Goal: Check status: Check status

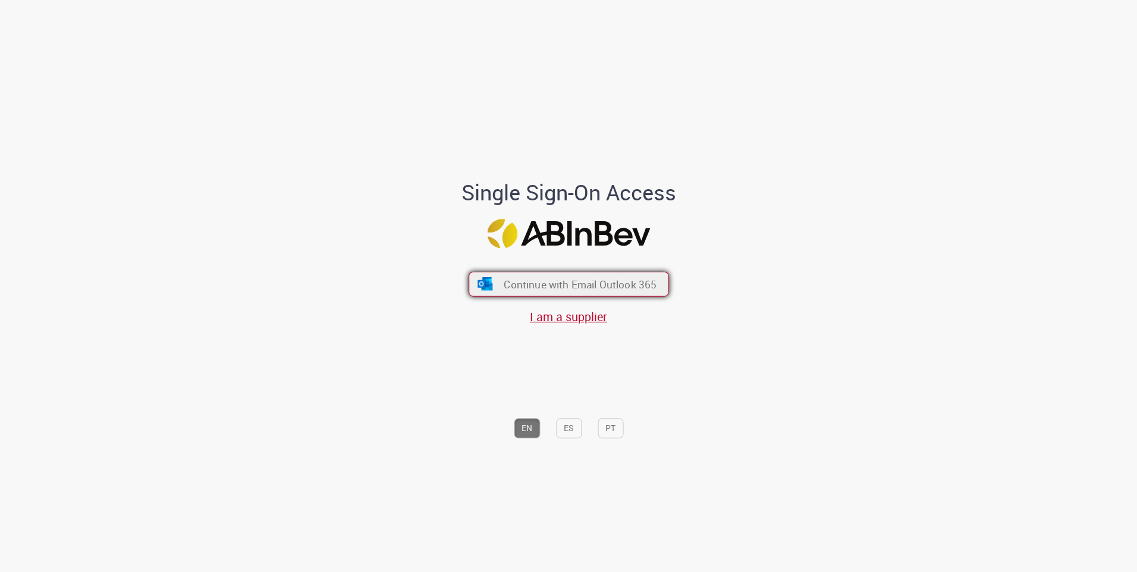
click at [566, 286] on span "Continue with Email Outlook 365" at bounding box center [580, 284] width 153 height 14
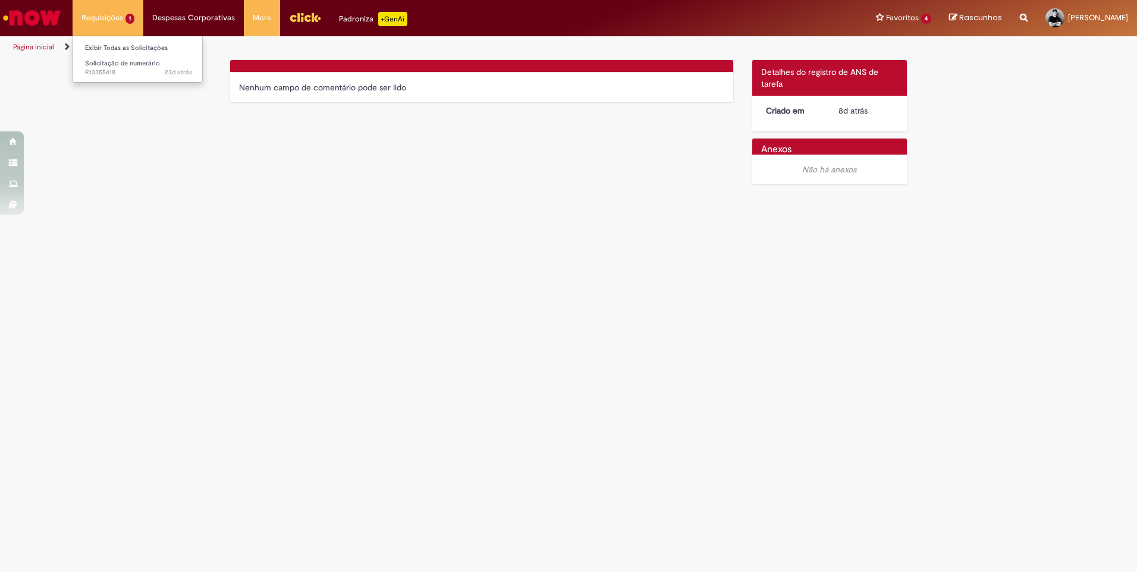
click at [100, 15] on li "Requisições 1 Exibir Todas as Solicitações Solicitação de numerário 23d atrás 2…" at bounding box center [108, 18] width 71 height 36
click at [120, 59] on link "Solicitação de numerário 23d atrás 23 dias atrás R13355418" at bounding box center [138, 68] width 131 height 22
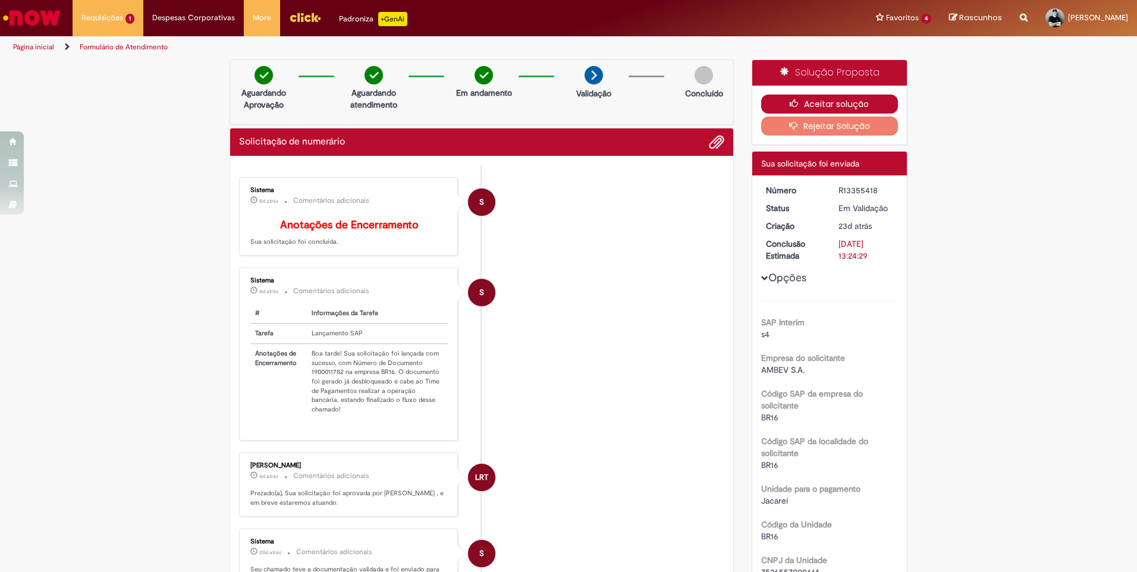
click at [839, 102] on button "Aceitar solução" at bounding box center [829, 104] width 137 height 19
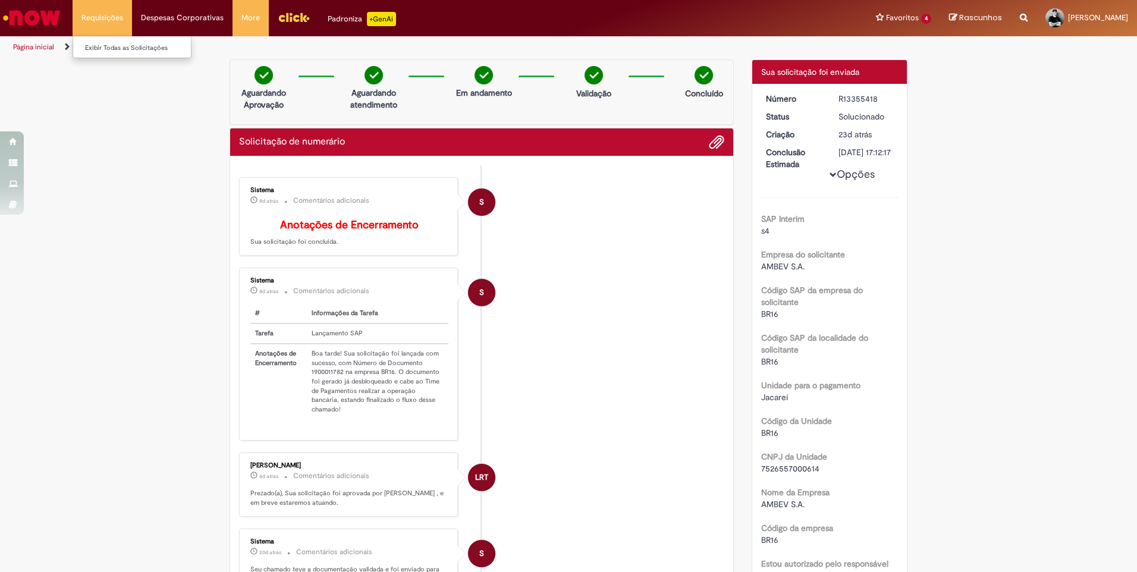
click at [99, 21] on li "Requisições Exibir Todas as Solicitações" at bounding box center [102, 18] width 59 height 36
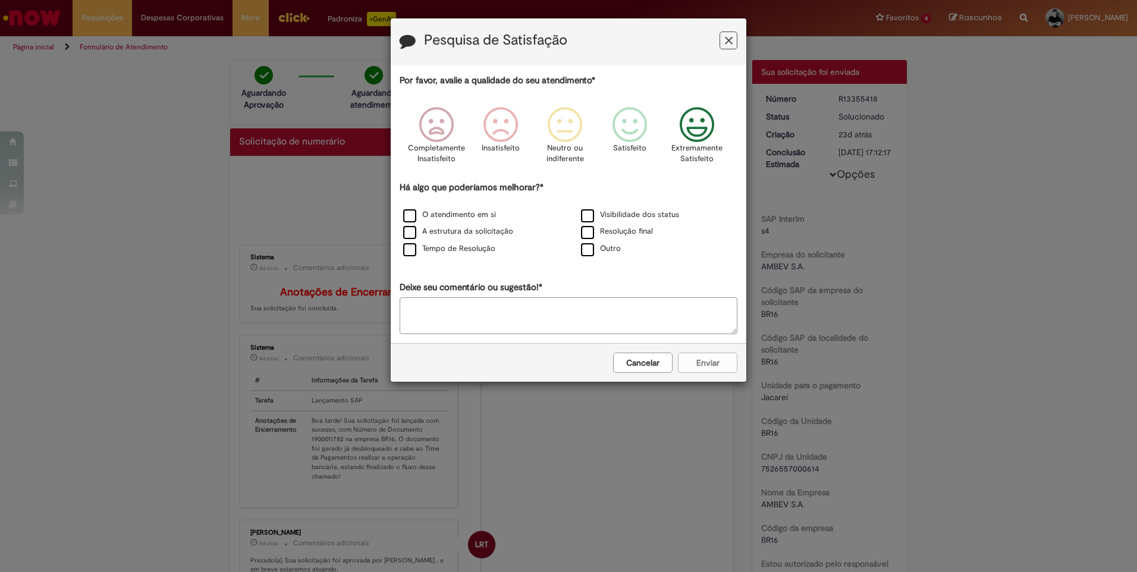
click at [689, 131] on icon "Feedback" at bounding box center [697, 125] width 45 height 36
click at [713, 366] on div "Cancelar Enviar" at bounding box center [569, 362] width 356 height 39
click at [591, 217] on label "Visibilidade dos status" at bounding box center [630, 214] width 98 height 11
click at [708, 361] on button "Enviar" at bounding box center [707, 363] width 59 height 20
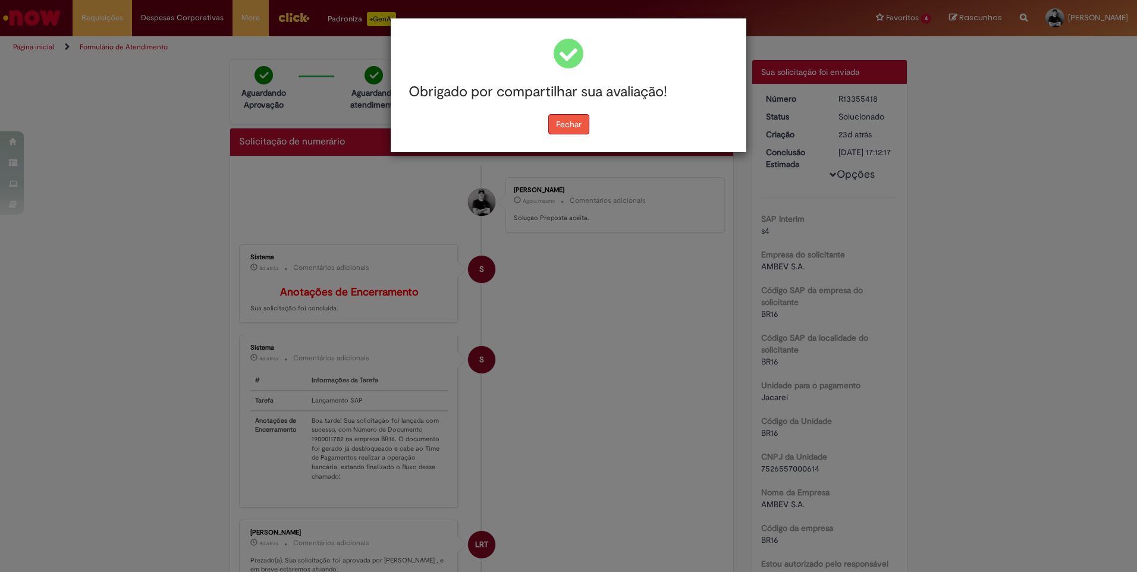
click at [560, 128] on button "Fechar" at bounding box center [568, 124] width 41 height 20
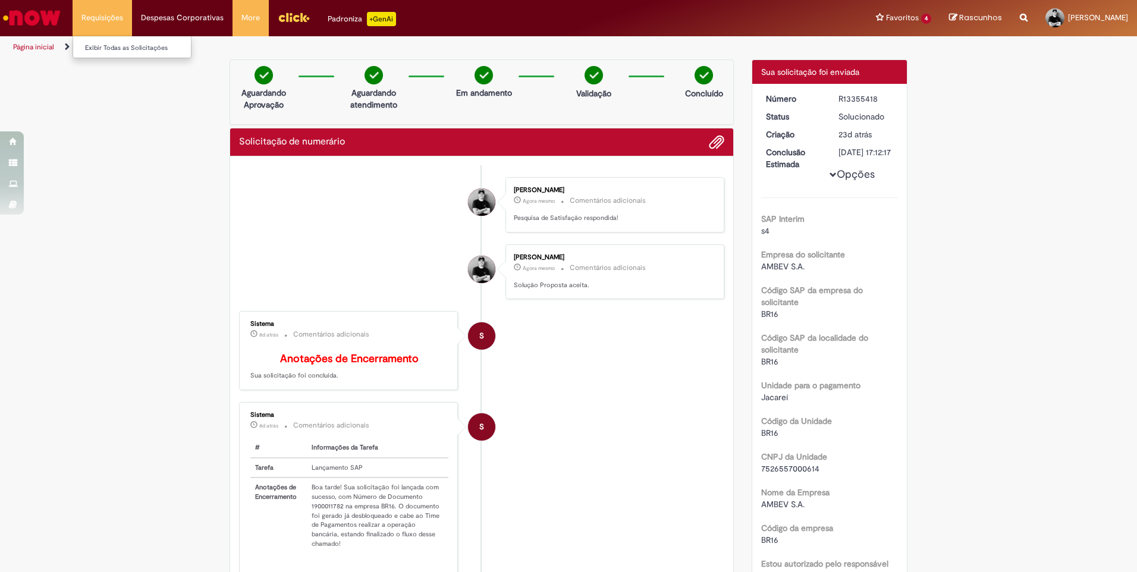
click at [117, 14] on li "Requisições Exibir Todas as Solicitações" at bounding box center [102, 18] width 59 height 36
click at [125, 54] on link "Exibir Todas as Solicitações" at bounding box center [138, 48] width 131 height 13
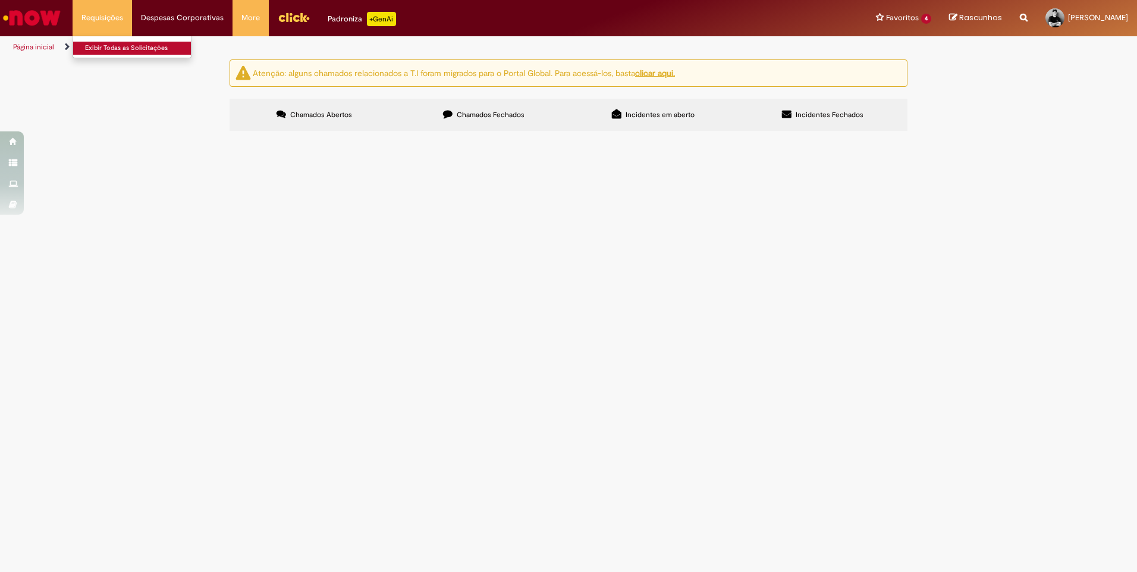
click at [127, 46] on link "Exibir Todas as Solicitações" at bounding box center [138, 48] width 131 height 13
click at [499, 108] on label "Chamados Fechados" at bounding box center [484, 115] width 170 height 32
click at [0, 0] on td "acesso ao sistema credit 360" at bounding box center [0, 0] width 0 height 0
click at [0, 0] on img "recolher o estado da solicitação" at bounding box center [0, 0] width 0 height 0
click at [0, 0] on td "Expirado" at bounding box center [0, 0] width 0 height 0
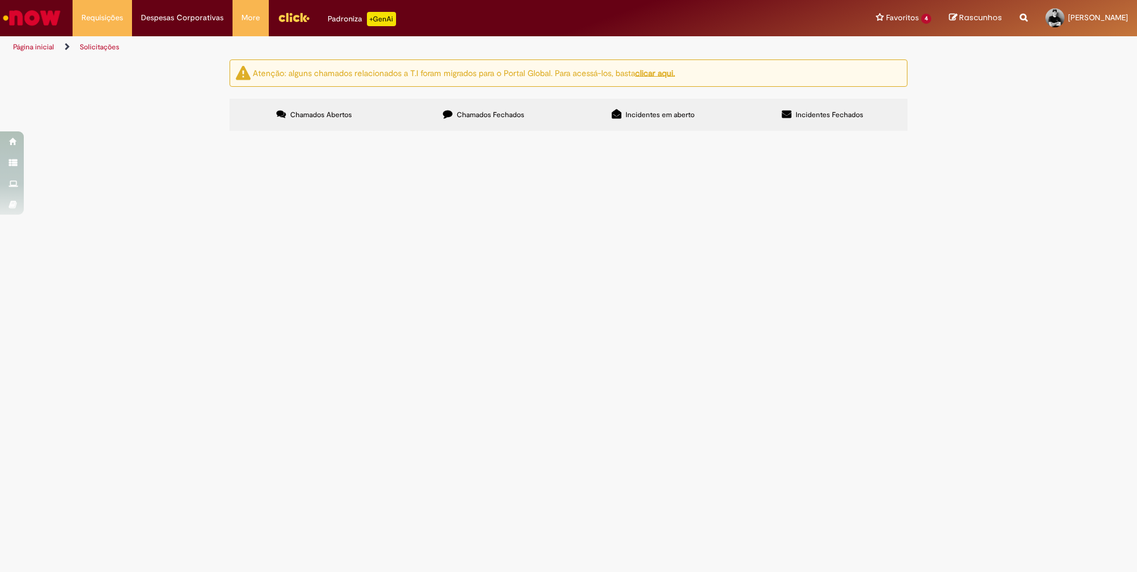
click at [0, 0] on td "acesso ao sistema credit 360" at bounding box center [0, 0] width 0 height 0
click at [0, 0] on span "R13349741" at bounding box center [0, 0] width 0 height 0
click at [0, 0] on tr "R13349741 Acesso Sistemas de Gente e Gestão acesso ao sistema credit 360 Em Ate…" at bounding box center [0, 0] width 0 height 0
click at [446, 297] on main "Solicitações Atenção: alguns chamados relacionados a T.I foram migrados para o …" at bounding box center [568, 315] width 1137 height 513
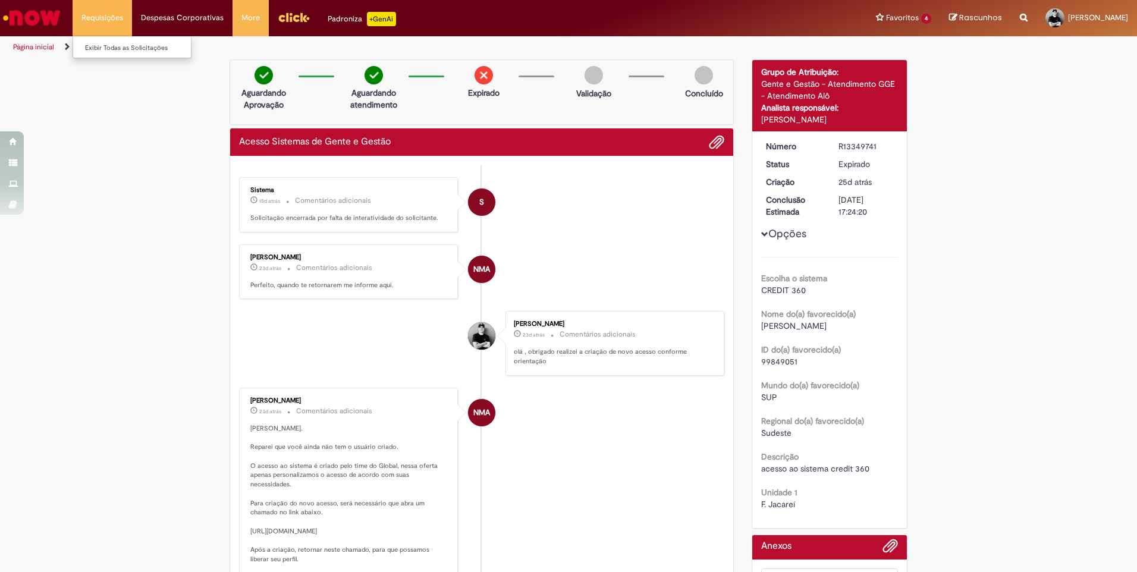
click at [106, 17] on li "Requisições Exibir Todas as Solicitações" at bounding box center [102, 18] width 59 height 36
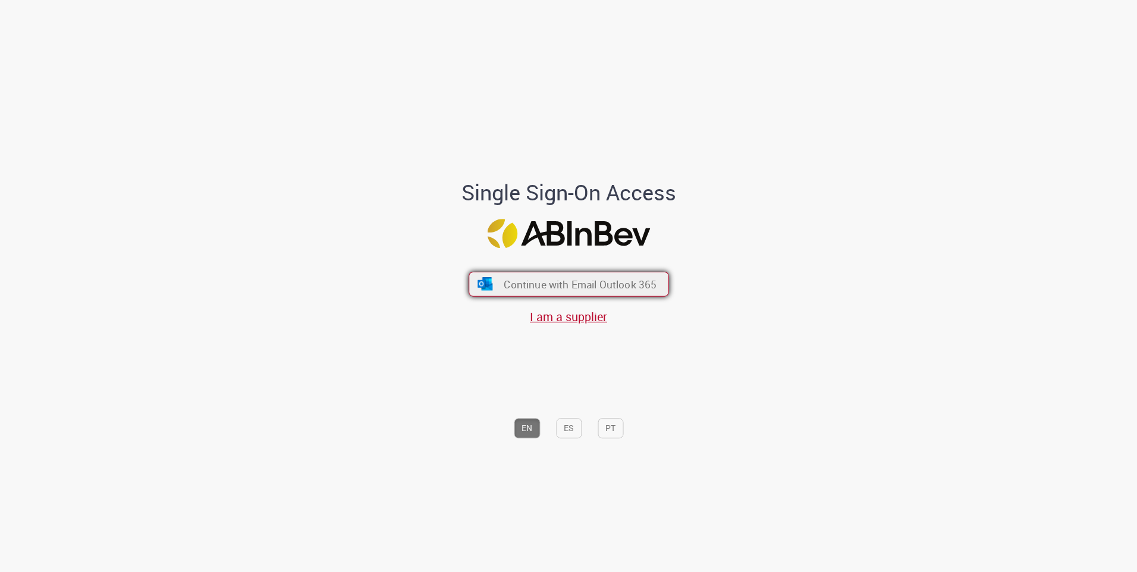
click at [532, 284] on span "Continue with Email Outlook 365" at bounding box center [580, 284] width 153 height 14
click at [484, 289] on img "submit" at bounding box center [484, 284] width 17 height 13
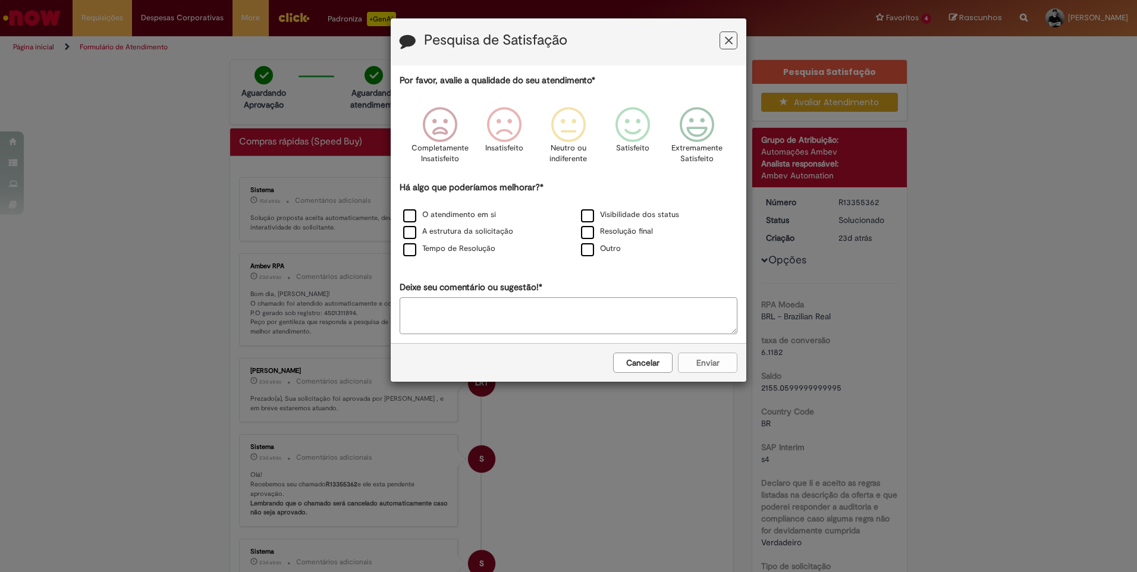
click at [724, 43] on button "Feedback" at bounding box center [729, 41] width 18 height 18
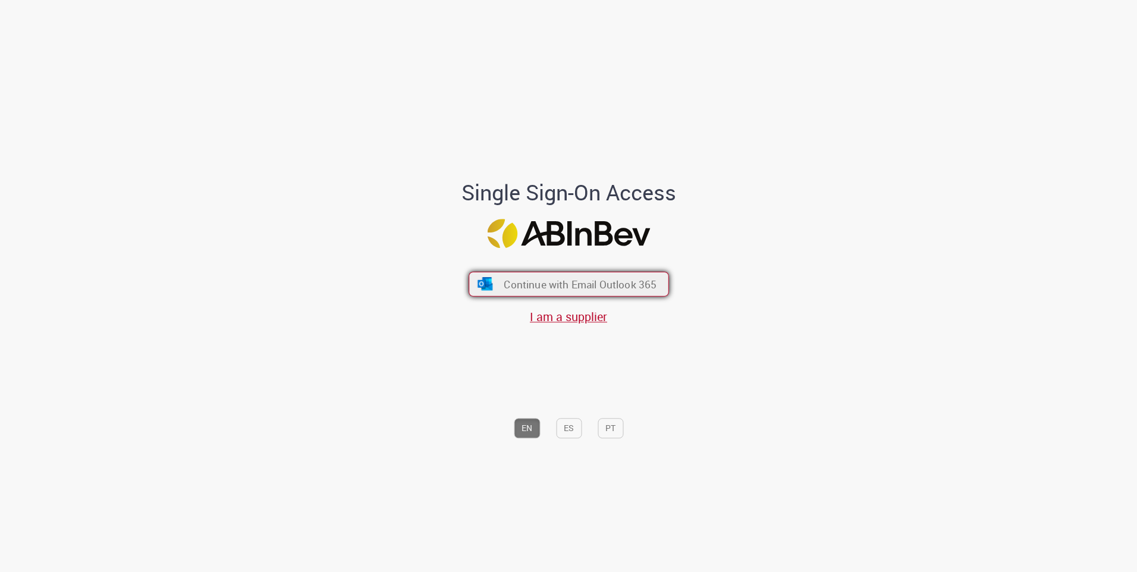
click at [553, 288] on span "Continue with Email Outlook 365" at bounding box center [580, 284] width 153 height 14
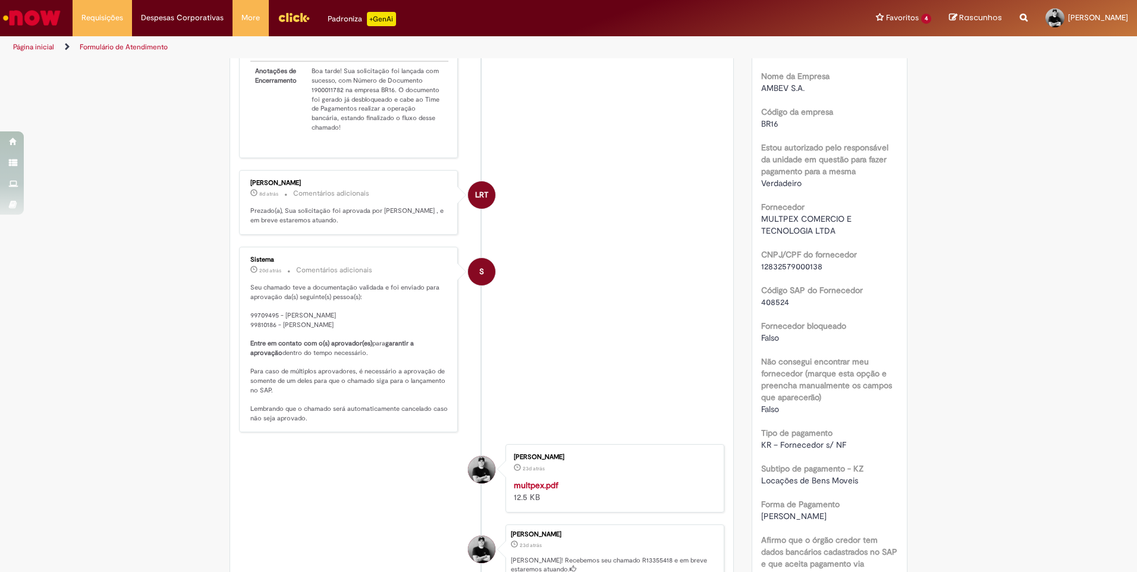
scroll to position [476, 0]
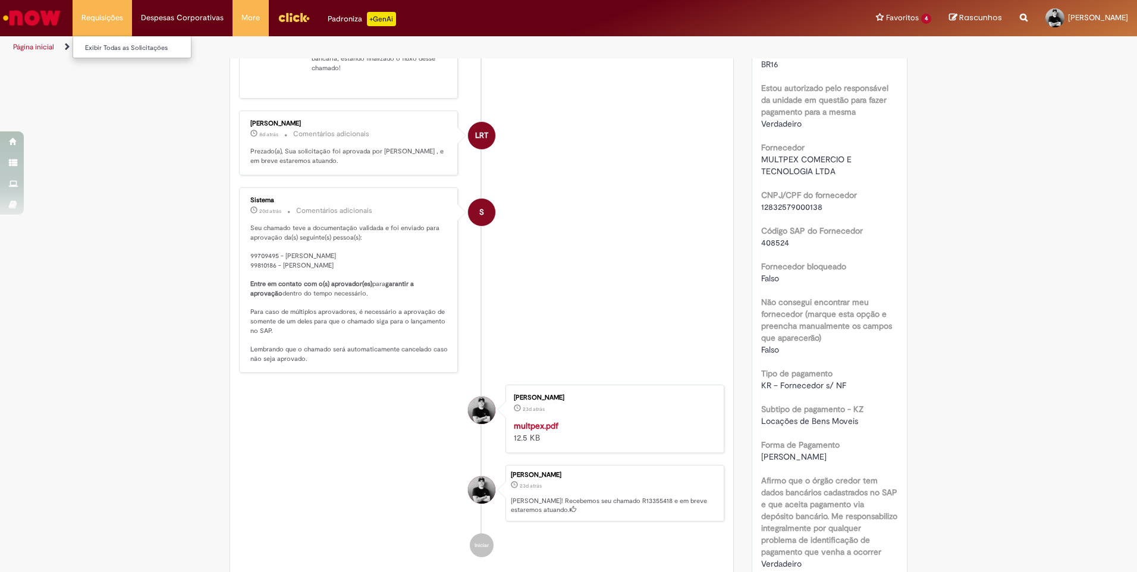
click at [106, 14] on li "Requisições Exibir Todas as Solicitações" at bounding box center [102, 18] width 59 height 36
click at [120, 50] on link "Exibir Todas as Solicitações" at bounding box center [138, 48] width 131 height 13
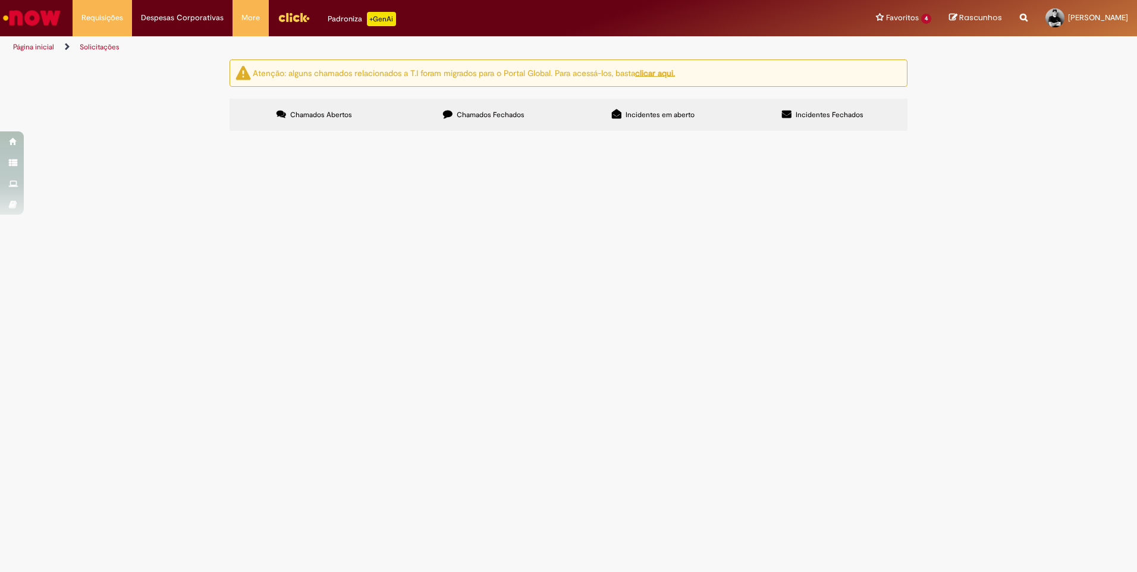
click at [645, 112] on span "Incidentes em aberto" at bounding box center [660, 115] width 69 height 10
click at [513, 111] on span "Chamados Fechados" at bounding box center [491, 115] width 68 height 10
click at [0, 0] on td "acesso ao sistema credit 360" at bounding box center [0, 0] width 0 height 0
click at [0, 0] on img "recolher o estado da solicitação" at bounding box center [0, 0] width 0 height 0
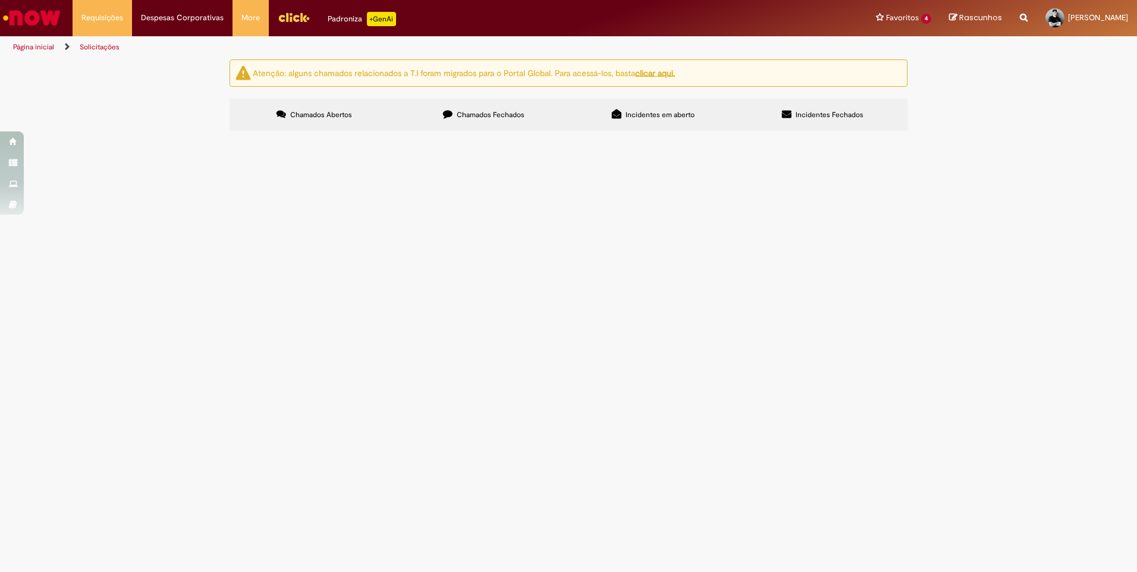
click at [0, 0] on img "recolher o estado da solicitação" at bounding box center [0, 0] width 0 height 0
drag, startPoint x: 281, startPoint y: 281, endPoint x: 247, endPoint y: 286, distance: 34.3
click at [0, 0] on td "R13349741" at bounding box center [0, 0] width 0 height 0
copy span "R13349741"
click at [105, 50] on link "Solicitações" at bounding box center [100, 47] width 40 height 10
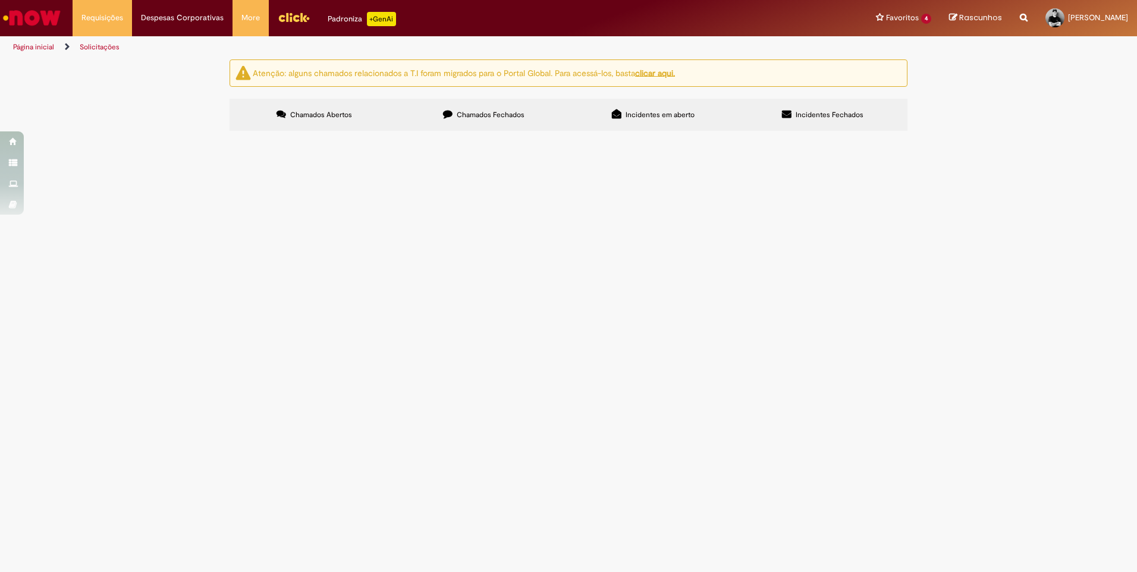
click at [0, 0] on input "Pesquisar" at bounding box center [0, 0] width 0 height 0
paste input "*********"
type input "*********"
click at [0, 0] on span "Pesquisar" at bounding box center [0, 0] width 0 height 0
click at [0, 0] on icon at bounding box center [0, 0] width 0 height 0
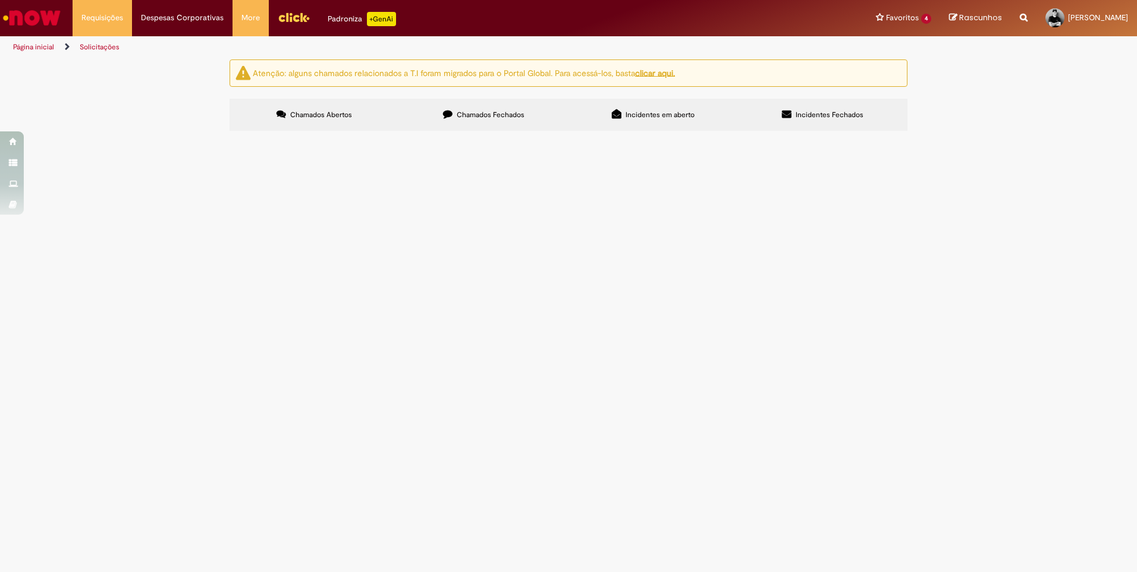
click at [0, 0] on link at bounding box center [0, 0] width 0 height 0
click at [0, 0] on icon at bounding box center [0, 0] width 0 height 0
click at [0, 0] on button at bounding box center [0, 0] width 0 height 0
click at [0, 0] on img "recolher o estado da solicitação" at bounding box center [0, 0] width 0 height 0
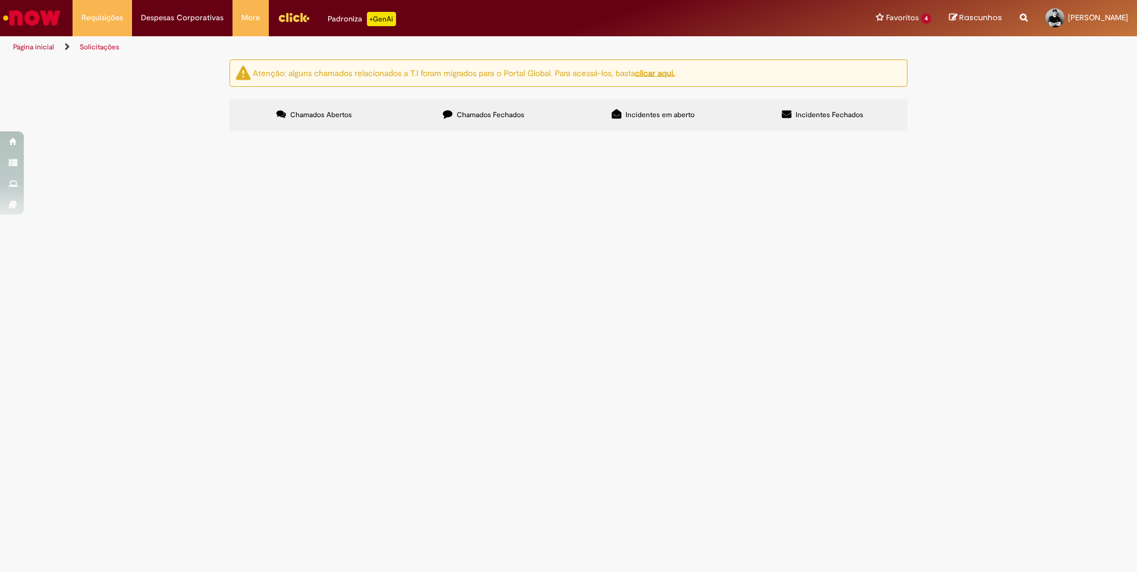
drag, startPoint x: 269, startPoint y: 207, endPoint x: 243, endPoint y: 209, distance: 26.9
click at [0, 0] on td "R13349741" at bounding box center [0, 0] width 0 height 0
copy span "R13349741"
click at [33, 42] on li "Página inicial" at bounding box center [41, 47] width 65 height 22
click at [31, 47] on link "Página inicial" at bounding box center [33, 47] width 41 height 10
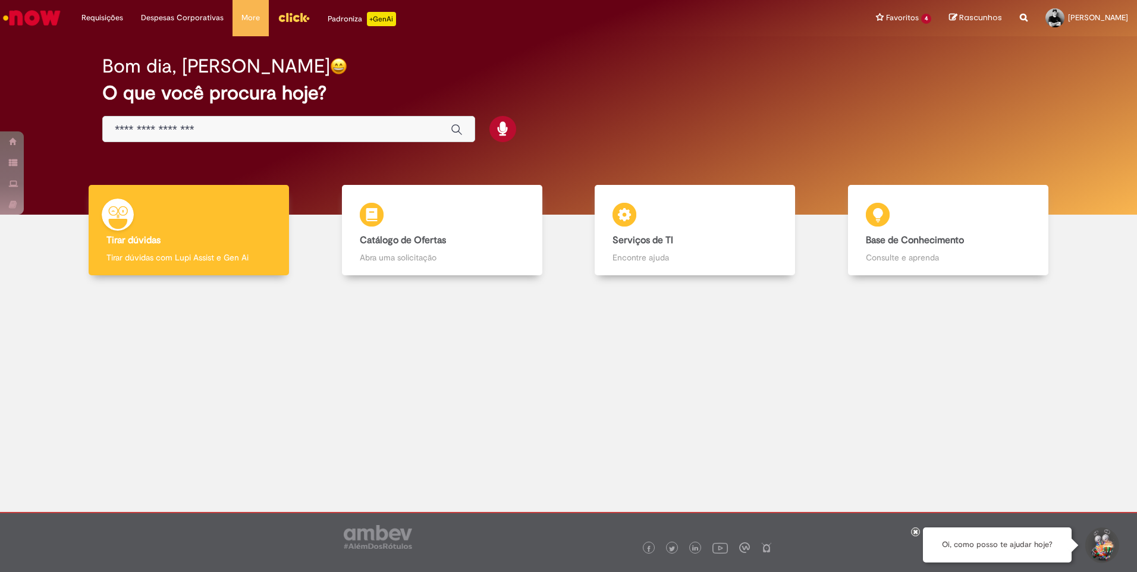
click at [30, 15] on img "Ir para a Homepage" at bounding box center [31, 18] width 61 height 24
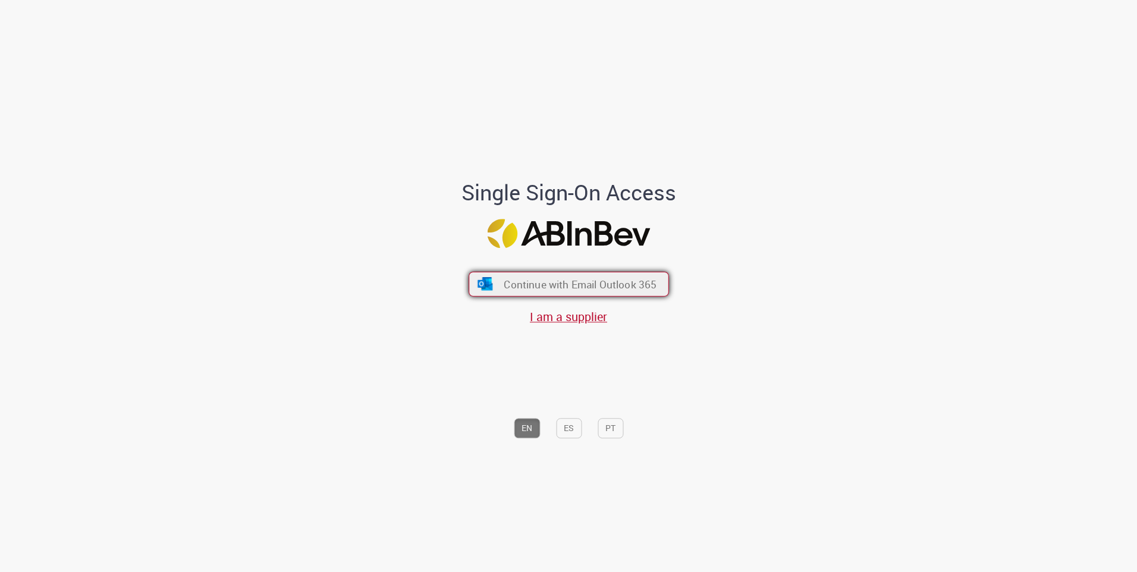
click at [518, 280] on span "Continue with Email Outlook 365" at bounding box center [580, 284] width 153 height 14
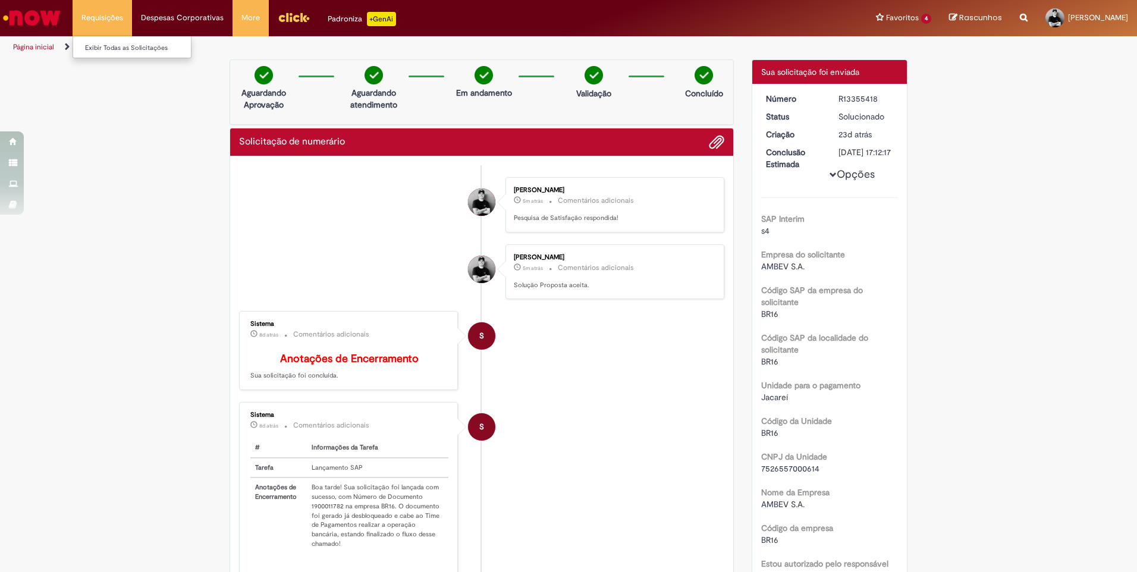
click at [92, 21] on li "Requisições Exibir Todas as Solicitações" at bounding box center [102, 18] width 59 height 36
click at [111, 46] on link "Exibir Todas as Solicitações" at bounding box center [138, 48] width 131 height 13
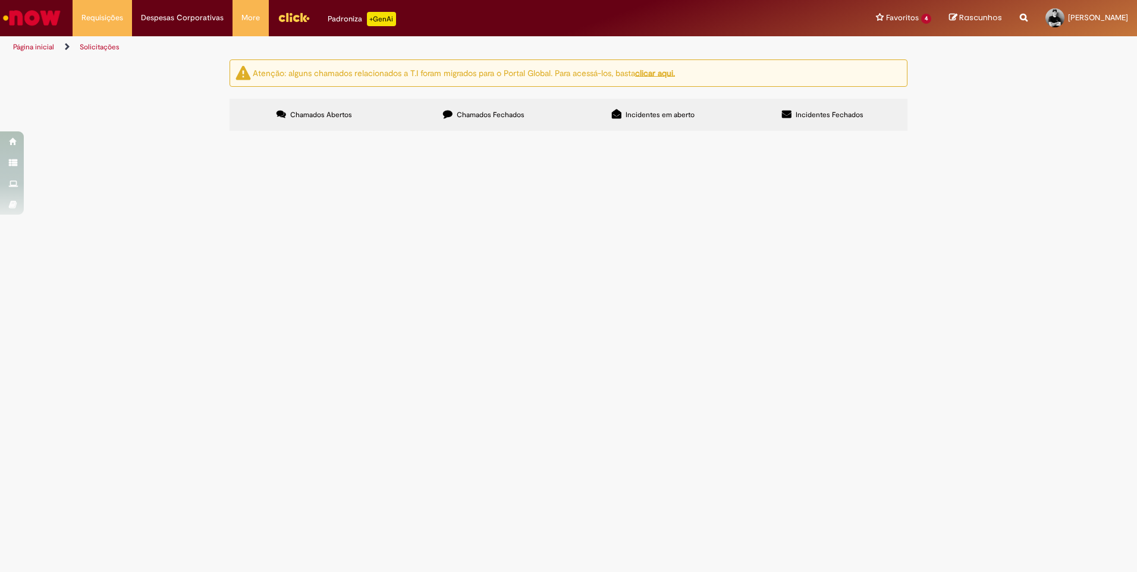
click at [480, 105] on label "Chamados Fechados" at bounding box center [484, 115] width 170 height 32
click at [0, 0] on td "Expirado" at bounding box center [0, 0] width 0 height 0
click at [0, 0] on td at bounding box center [0, 0] width 0 height 0
click at [0, 0] on span "[DATE] 16:00:04" at bounding box center [0, 0] width 0 height 0
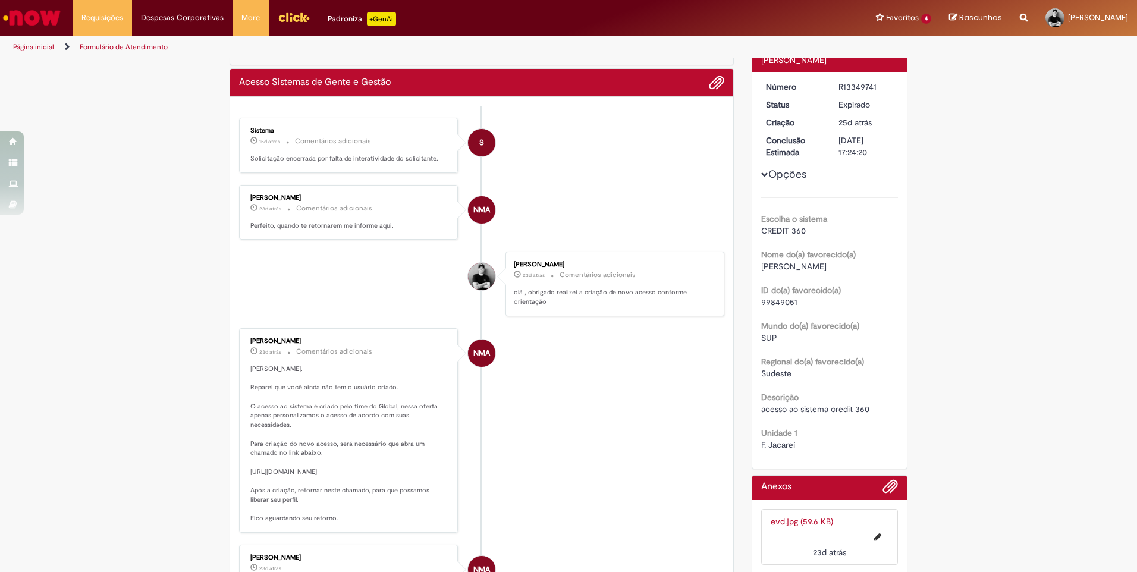
scroll to position [119, 0]
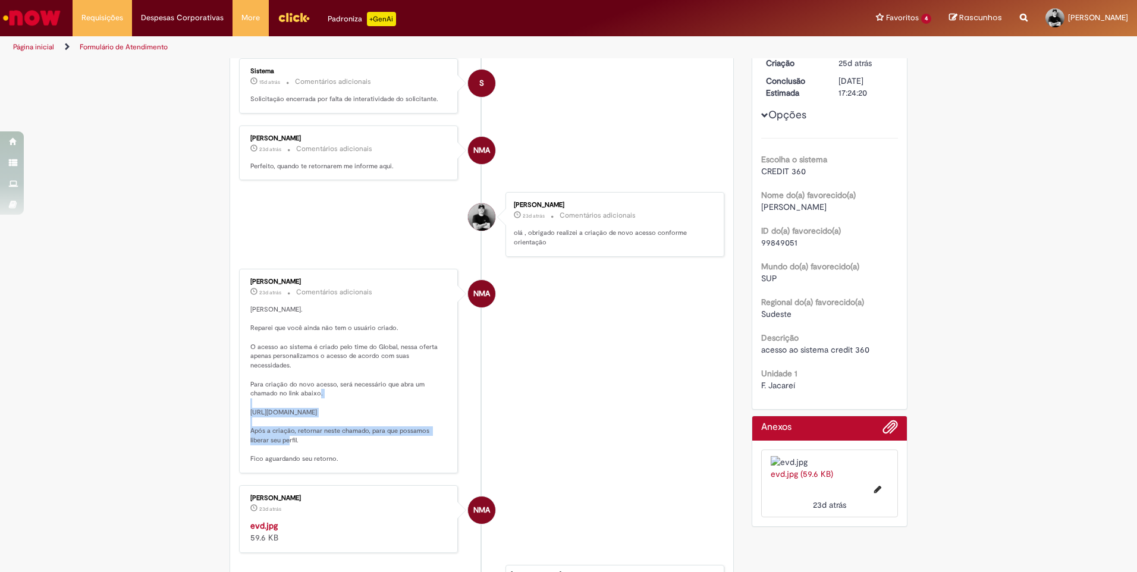
drag, startPoint x: 425, startPoint y: 422, endPoint x: 237, endPoint y: 405, distance: 188.7
click at [239, 405] on div "[PERSON_NAME] 23d atrás 23 dias atrás Comentários adicionais [PERSON_NAME]. Rep…" at bounding box center [348, 371] width 219 height 205
click at [106, 23] on li "Requisições Exibir Todas as Solicitações" at bounding box center [102, 18] width 59 height 36
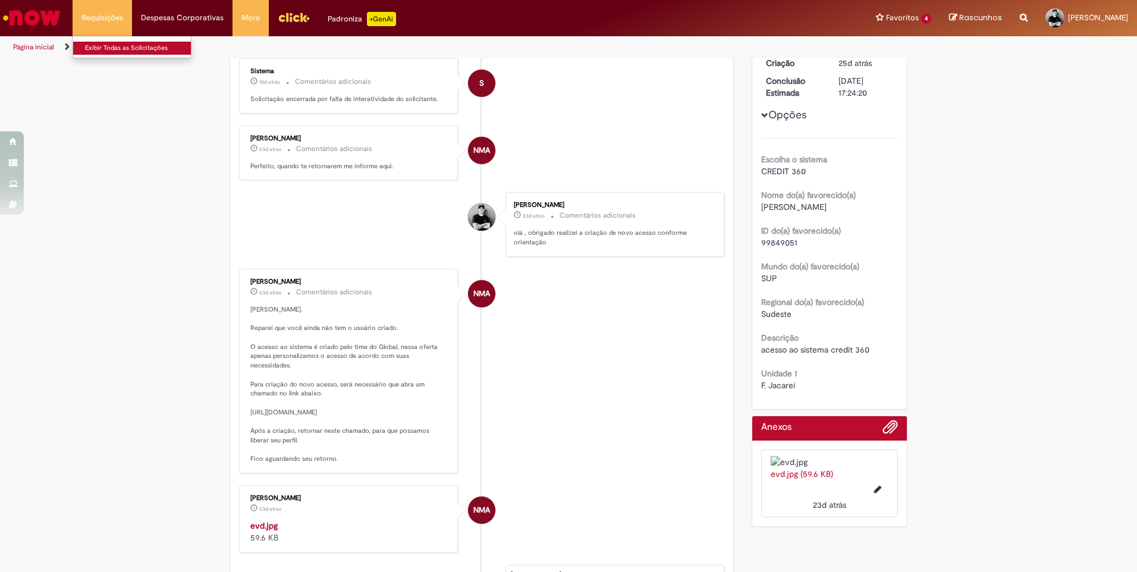
click at [121, 46] on link "Exibir Todas as Solicitações" at bounding box center [138, 48] width 131 height 13
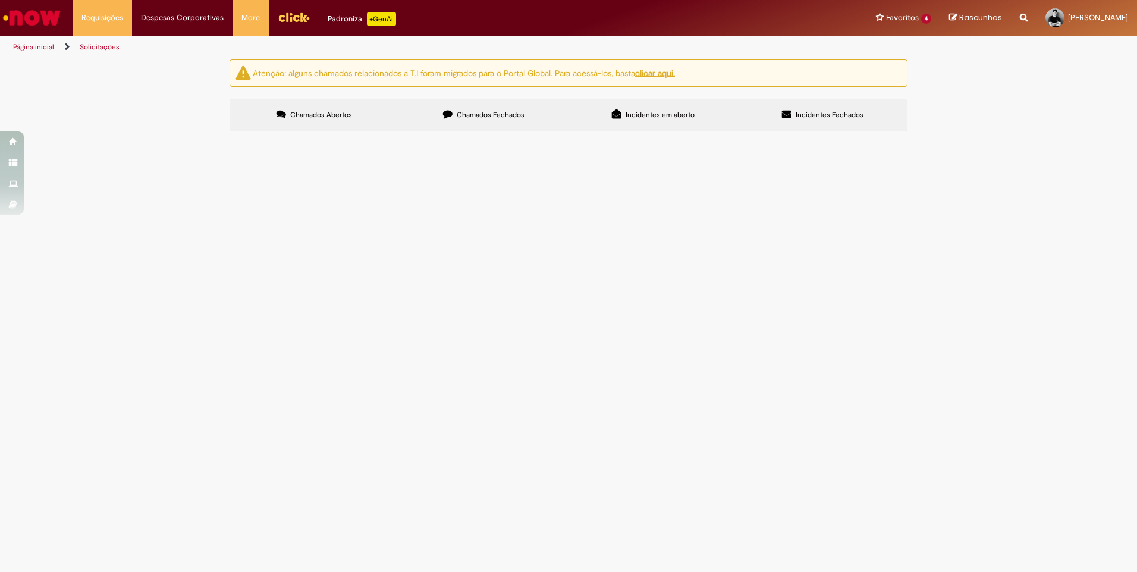
click at [490, 108] on label "Chamados Fechados" at bounding box center [484, 115] width 170 height 32
